Goal: Transaction & Acquisition: Book appointment/travel/reservation

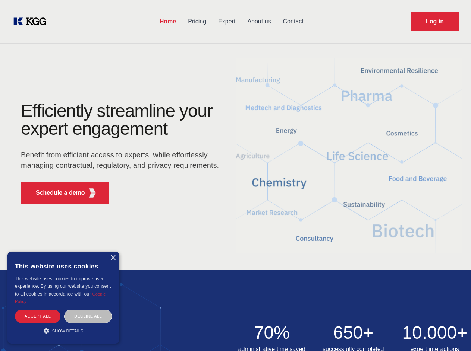
click at [235, 176] on div "Efficiently streamline your expert engagement Benefit from efficient access to …" at bounding box center [122, 156] width 227 height 108
click at [56, 193] on p "Schedule a demo" at bounding box center [60, 193] width 49 height 9
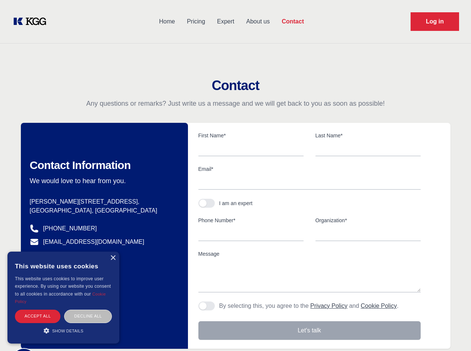
click at [113, 258] on div "× This website uses cookies This website uses cookies to improve user experienc…" at bounding box center [63, 298] width 112 height 92
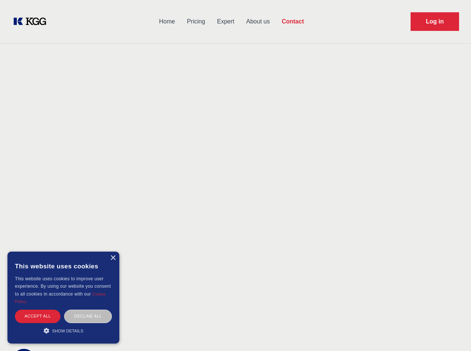
click at [38, 316] on div "Accept all" at bounding box center [37, 316] width 45 height 13
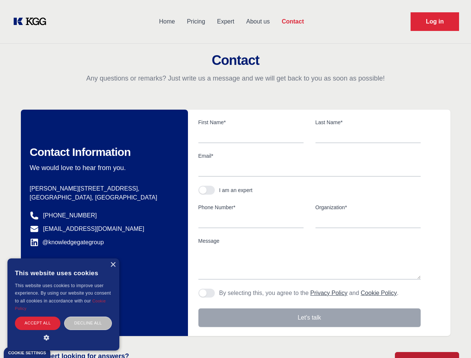
click at [88, 316] on div "Contact Information We would love to hear from you. Postal address [PERSON_NAME…" at bounding box center [104, 223] width 167 height 226
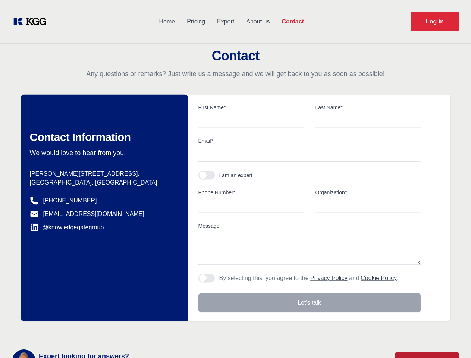
click at [63, 331] on main "Contact Any questions or remarks? Just write us a message and we will get back …" at bounding box center [235, 194] width 471 height 388
